Goal: Task Accomplishment & Management: Manage account settings

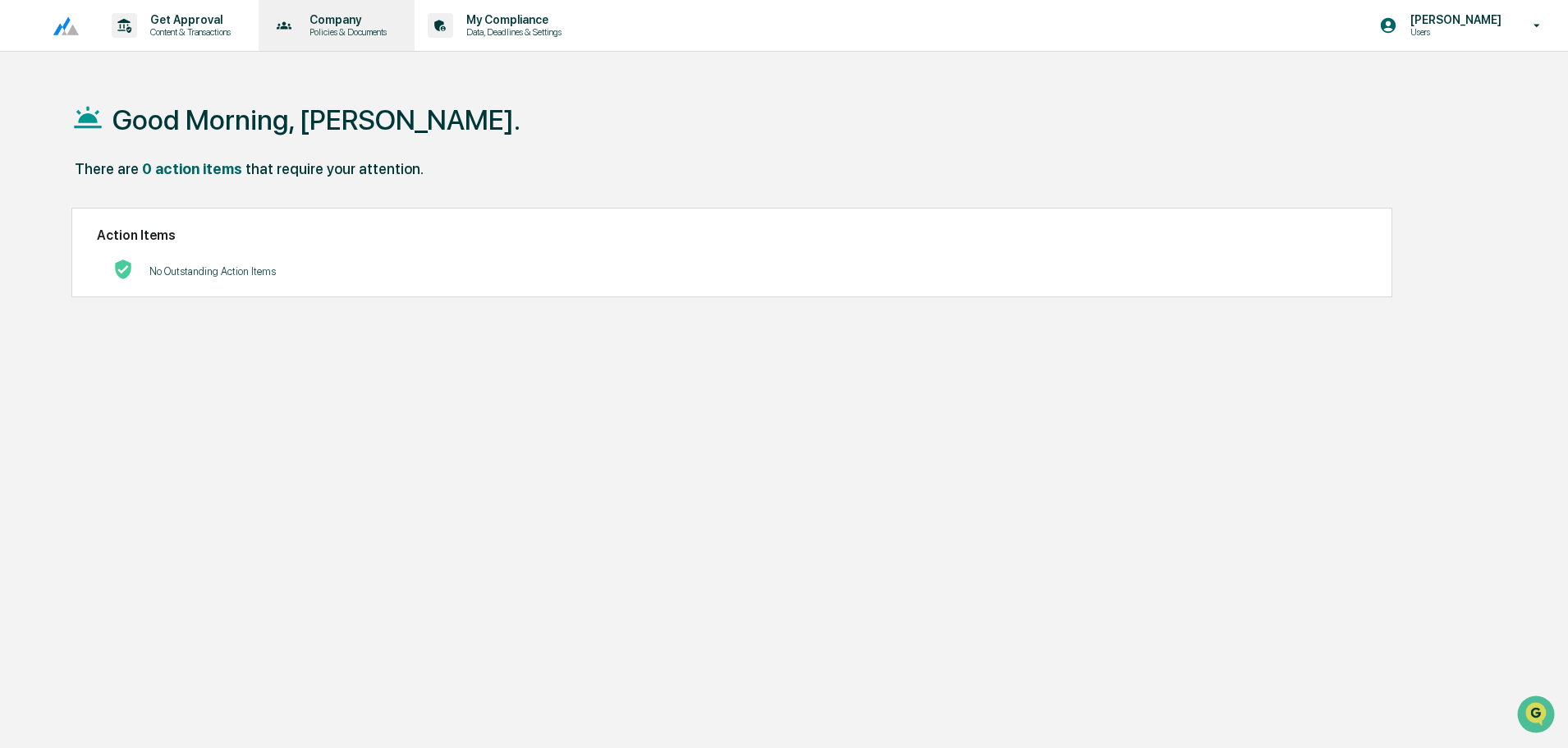
click at [322, 43] on div "Company Policies & Documents" at bounding box center [336, 25] width 140 height 51
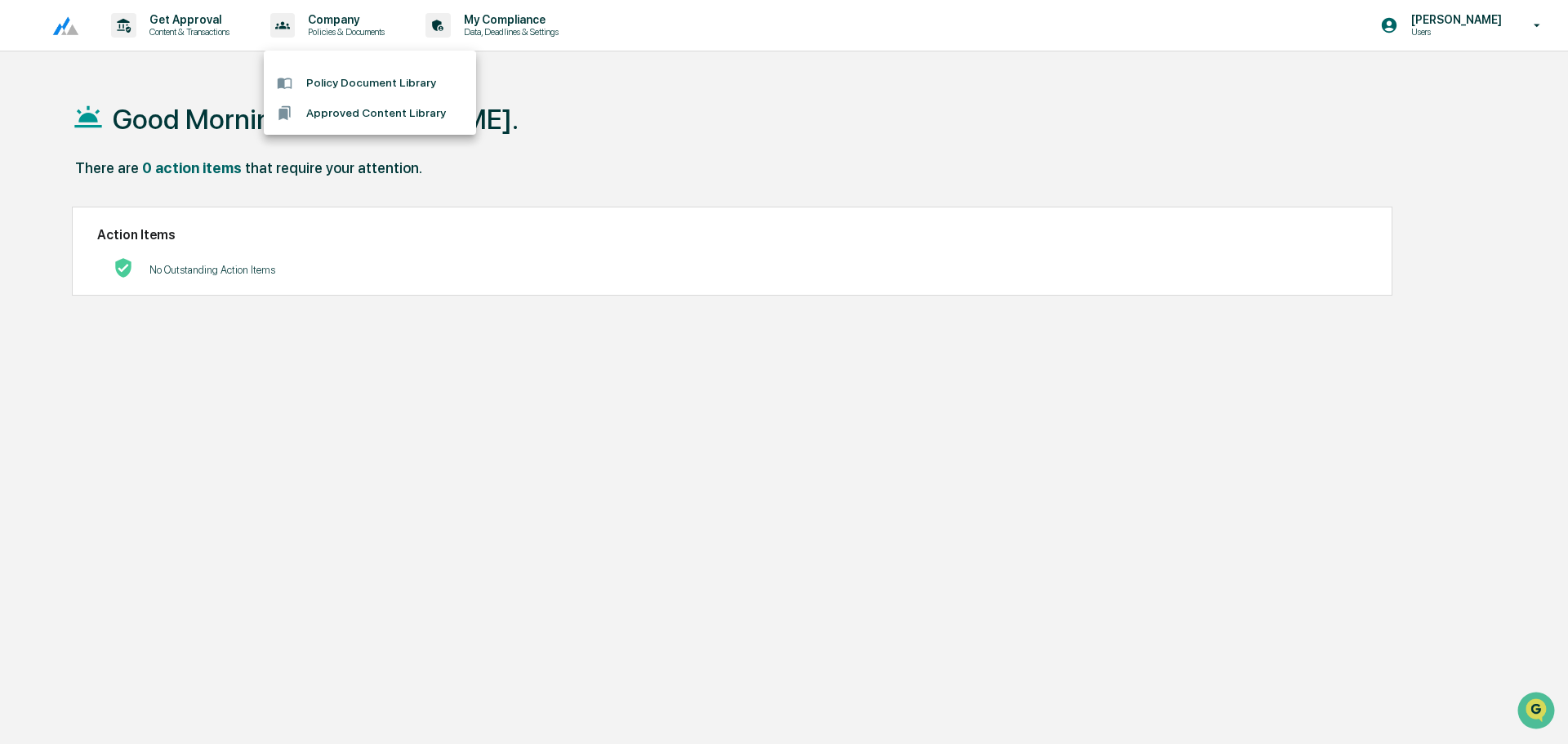
click at [488, 23] on div at bounding box center [784, 372] width 1568 height 744
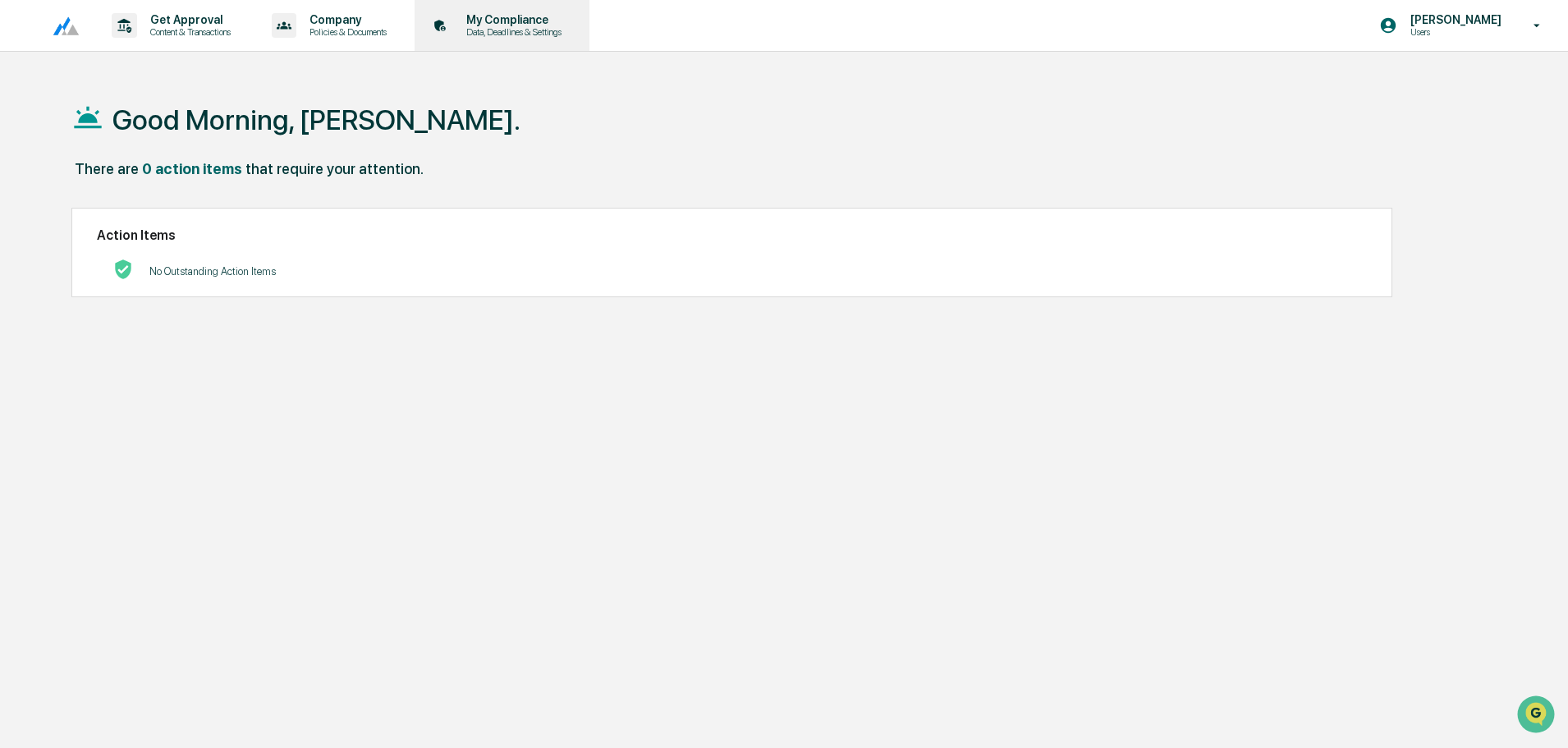
click at [514, 36] on p "Data, Deadlines & Settings" at bounding box center [511, 31] width 116 height 11
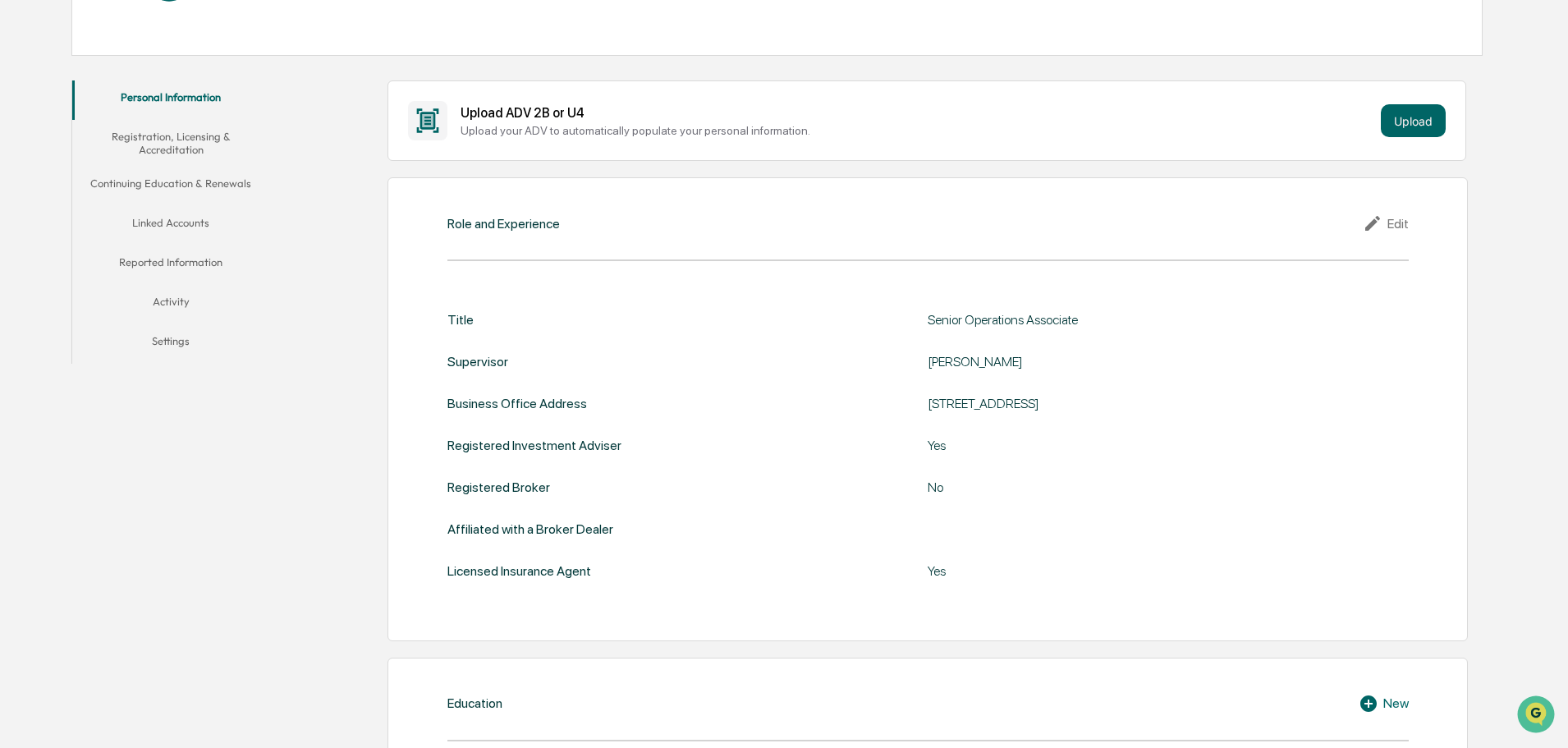
scroll to position [88, 0]
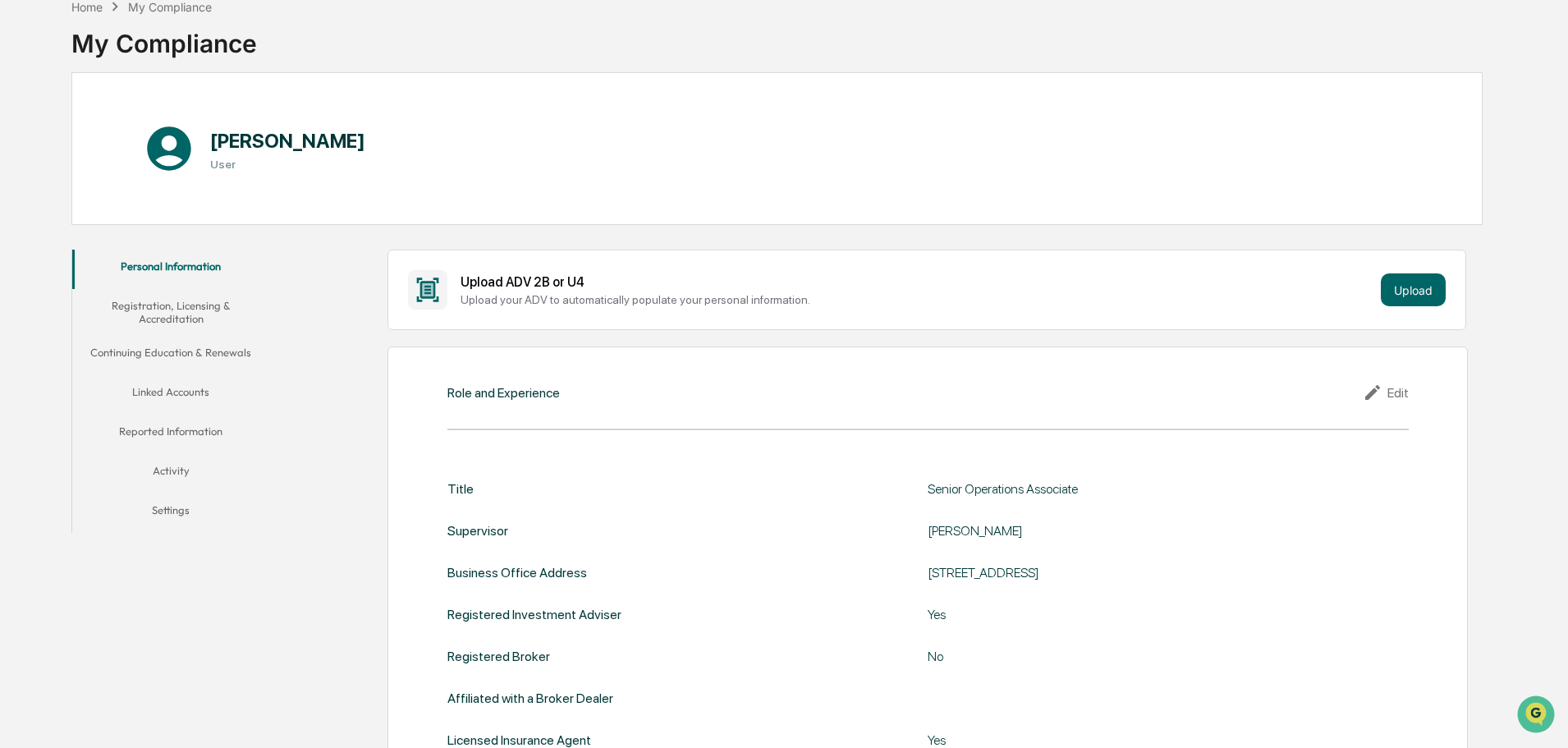
click at [188, 423] on button "Reported Information" at bounding box center [170, 434] width 197 height 39
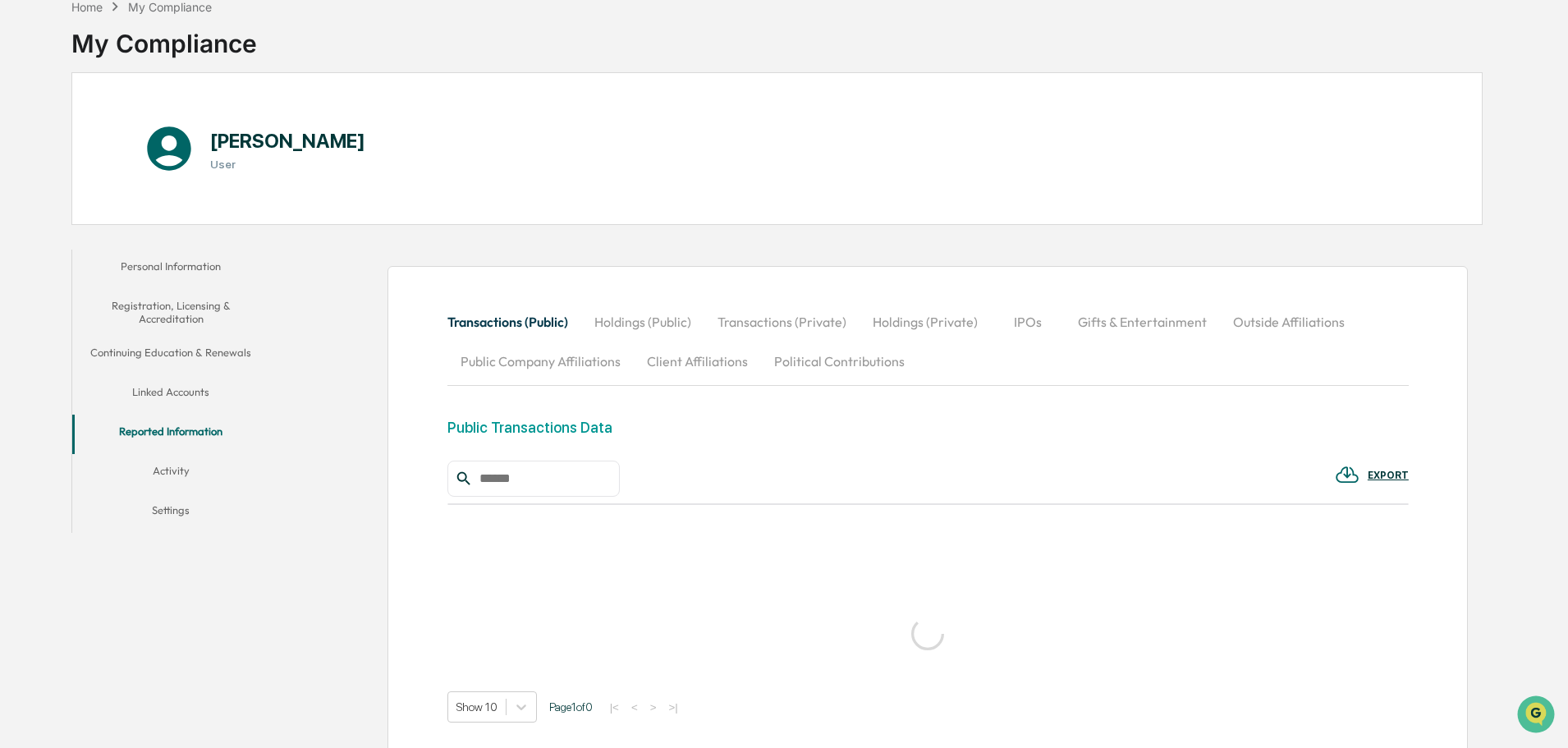
click at [187, 395] on button "Linked Accounts" at bounding box center [170, 395] width 197 height 39
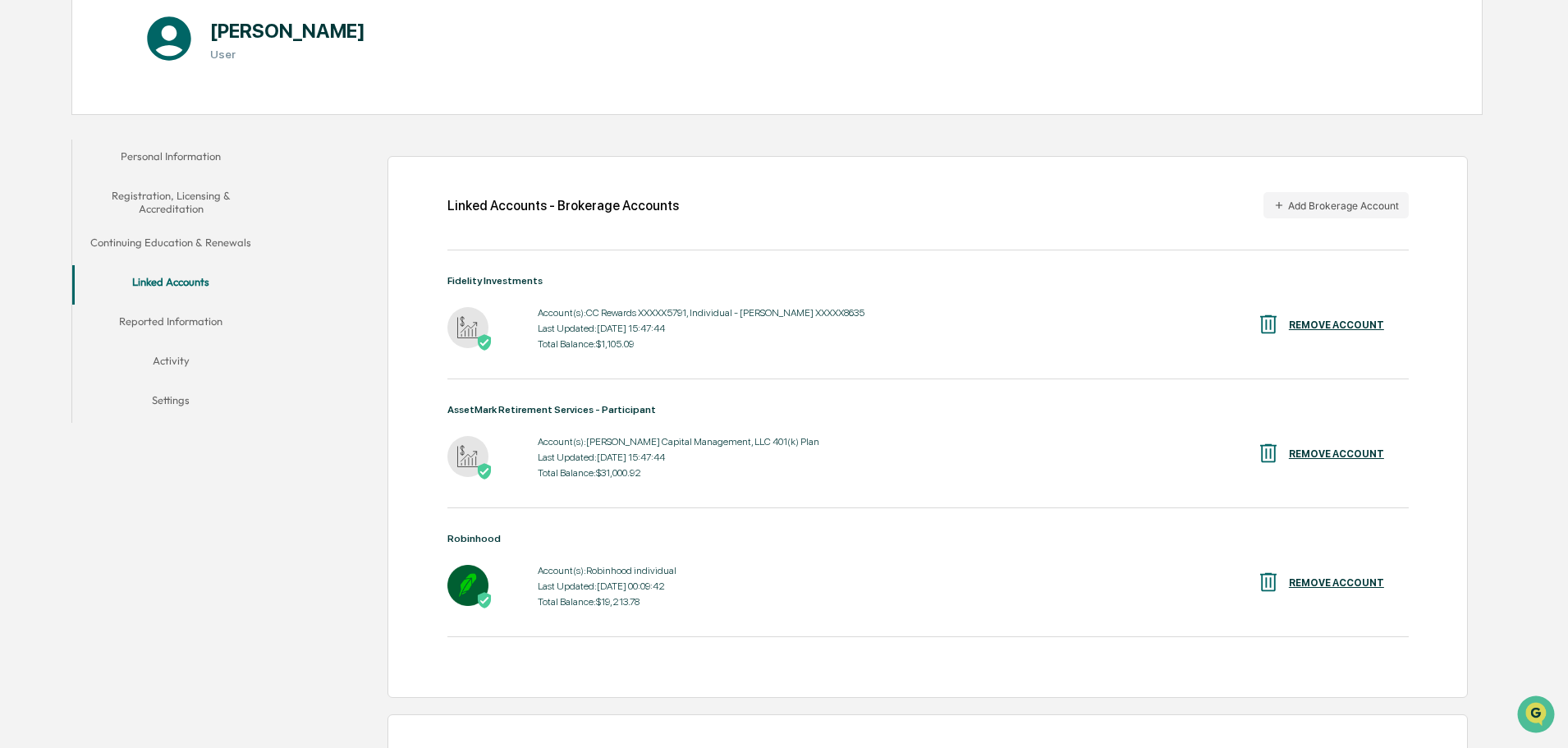
scroll to position [170, 0]
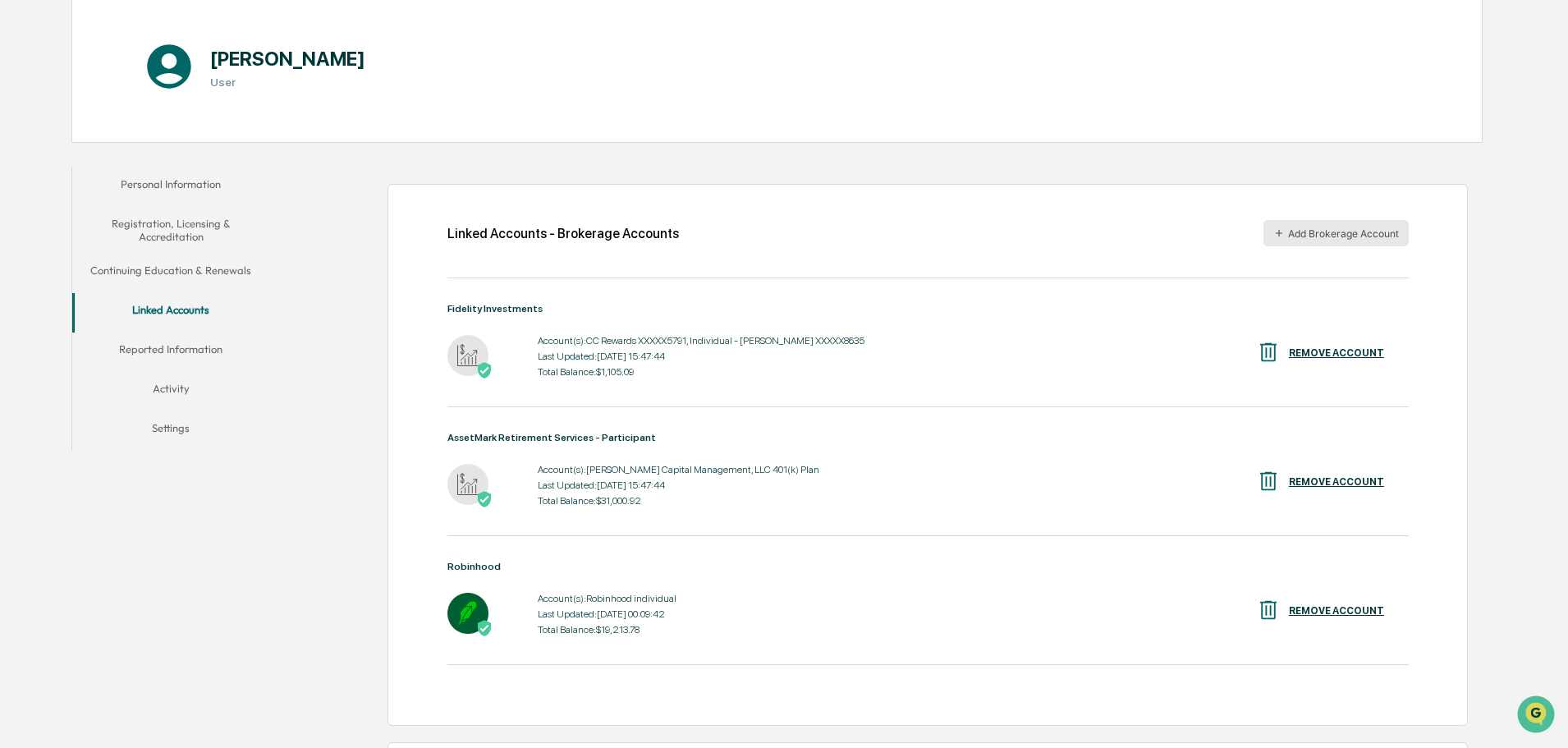
click at [1324, 243] on button "Add Brokerage Account" at bounding box center [1336, 233] width 146 height 26
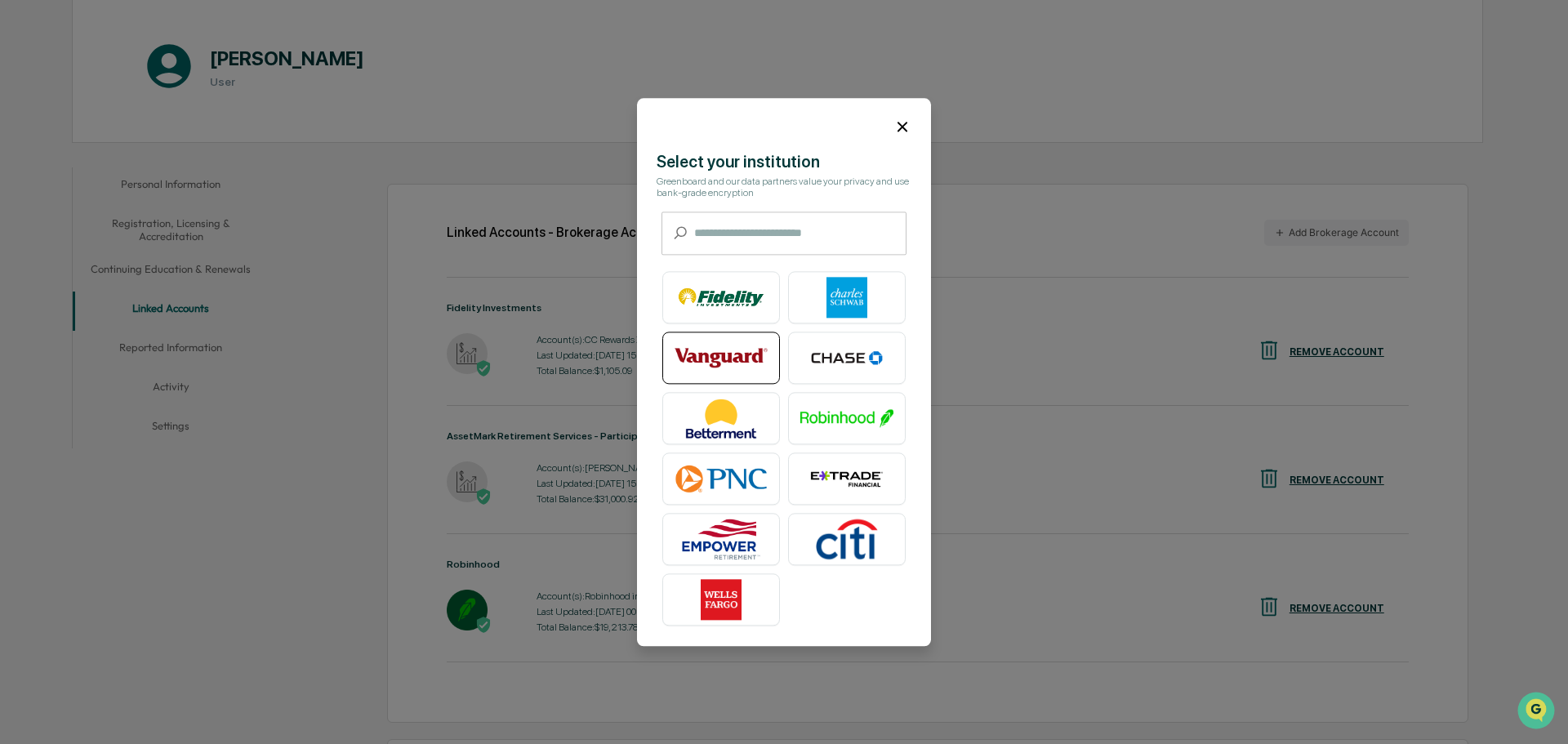
click at [735, 343] on img at bounding box center [721, 357] width 93 height 41
click at [910, 131] on icon at bounding box center [902, 126] width 18 height 18
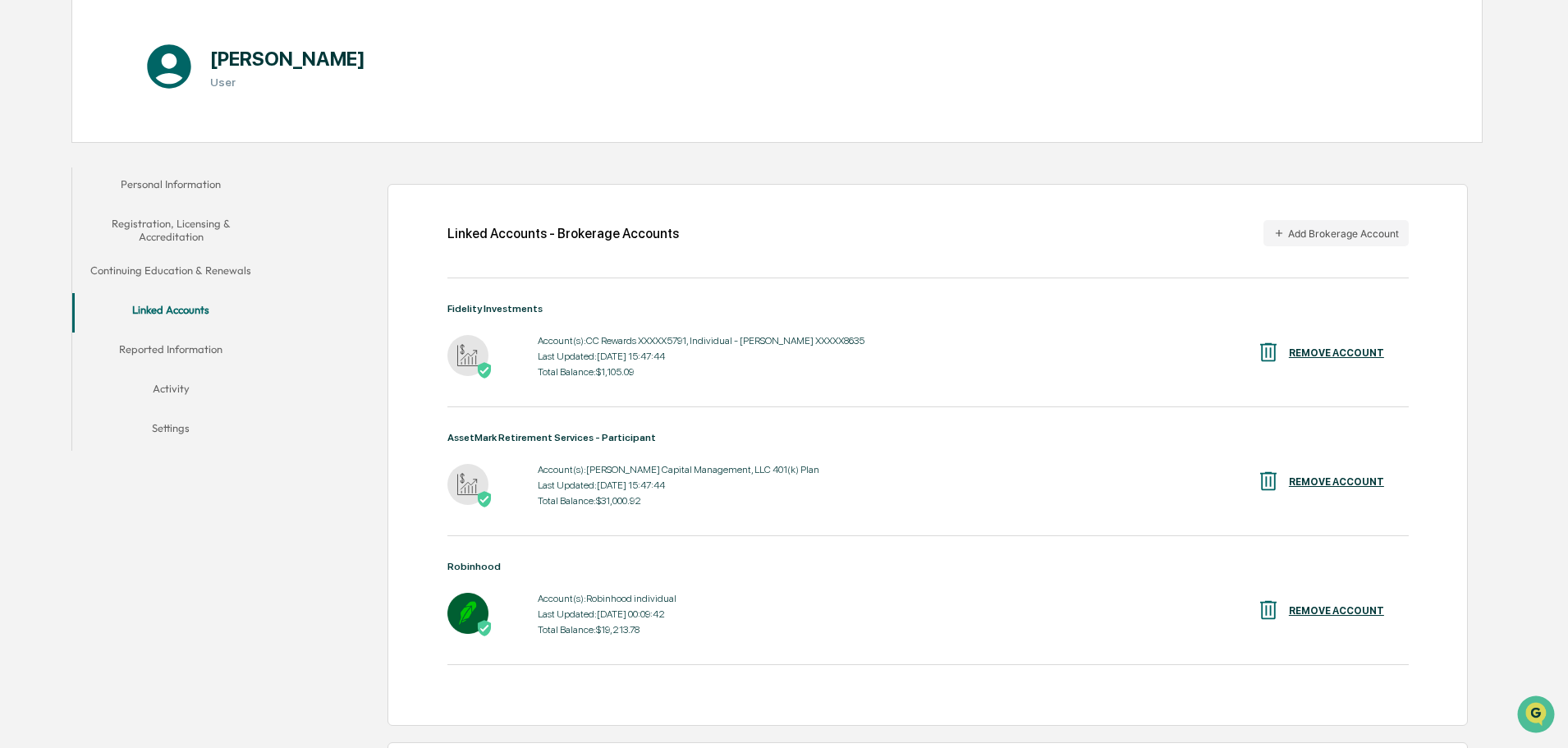
scroll to position [0, 0]
